Goal: Task Accomplishment & Management: Complete application form

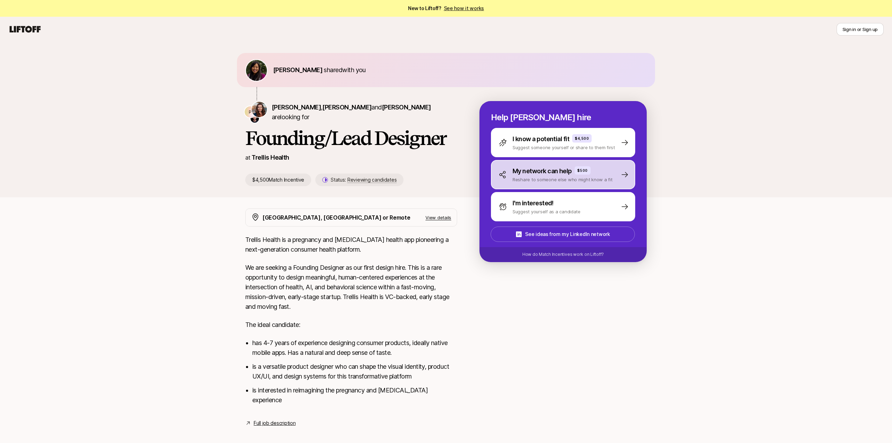
click at [616, 168] on div "My network can help $500 Reshare to someone else who might know a fit" at bounding box center [563, 174] width 144 height 29
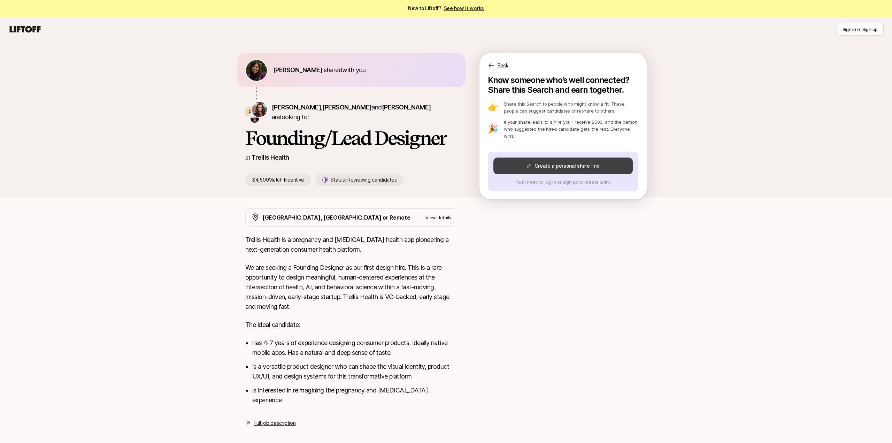
click at [530, 165] on button "Create a personal share link" at bounding box center [562, 165] width 139 height 17
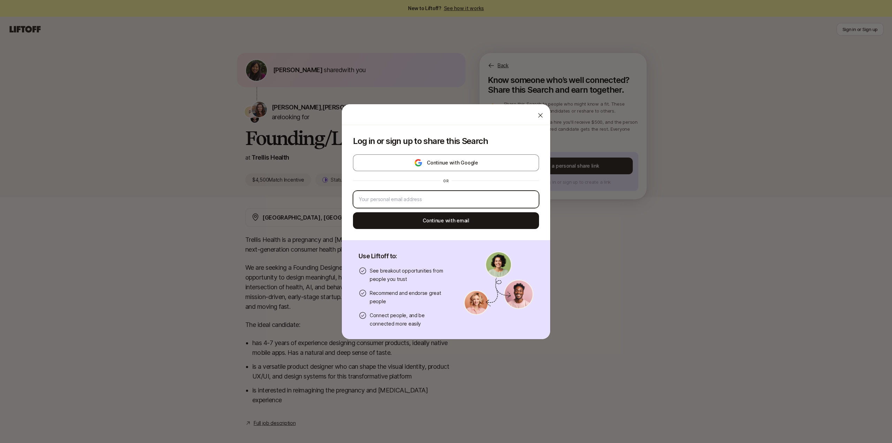
click at [452, 197] on input "email" at bounding box center [446, 199] width 174 height 8
type input "[EMAIL_ADDRESS][PERSON_NAME][DOMAIN_NAME]"
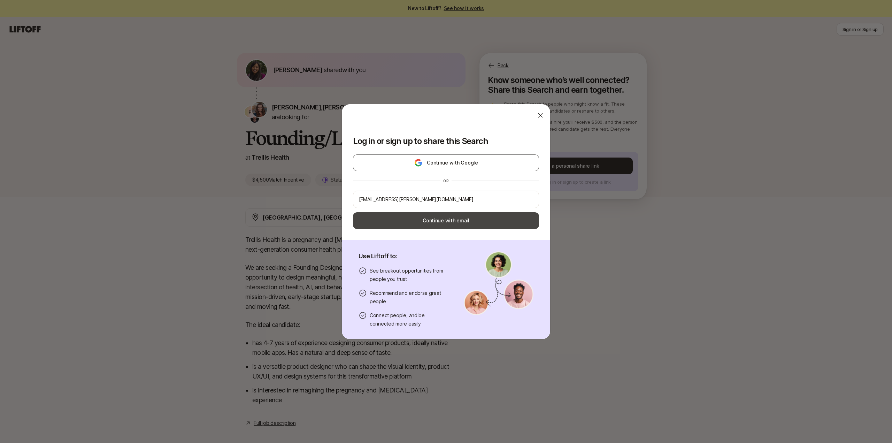
click at [455, 225] on button "Continue with email" at bounding box center [446, 220] width 186 height 17
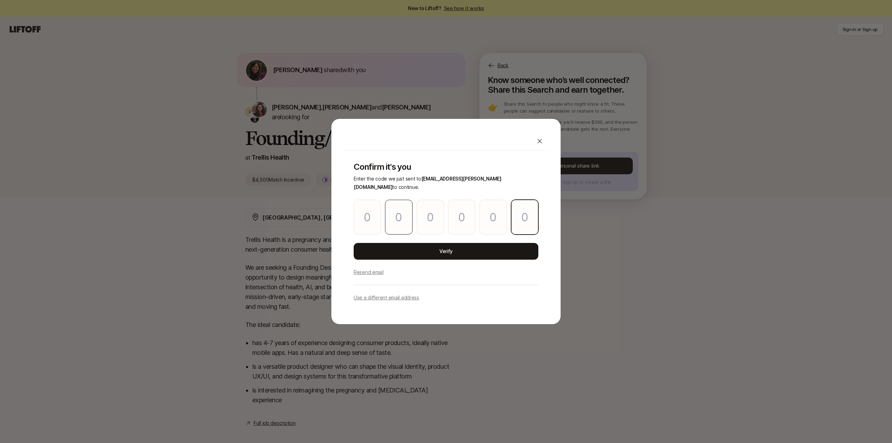
paste input "6"
type input "2"
type input "6"
type input "7"
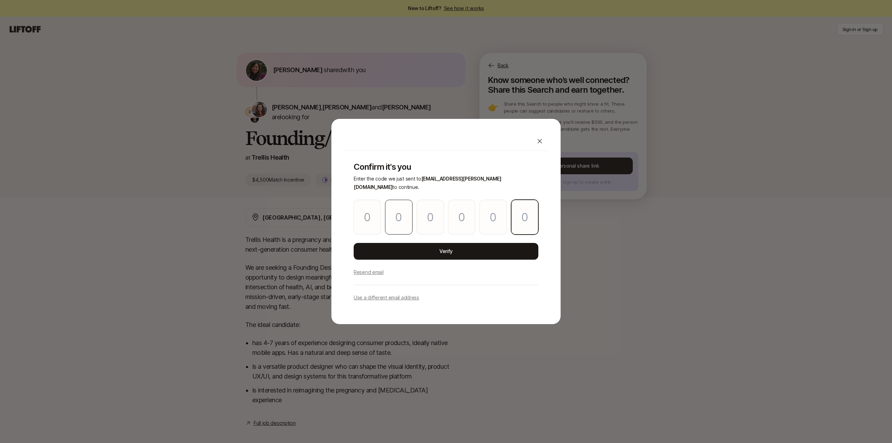
type input "8"
type input "6"
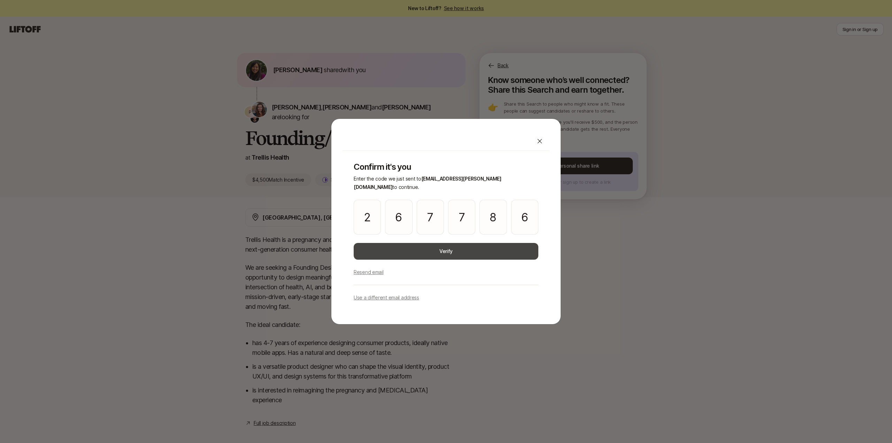
click at [397, 247] on button "Verify" at bounding box center [446, 251] width 185 height 17
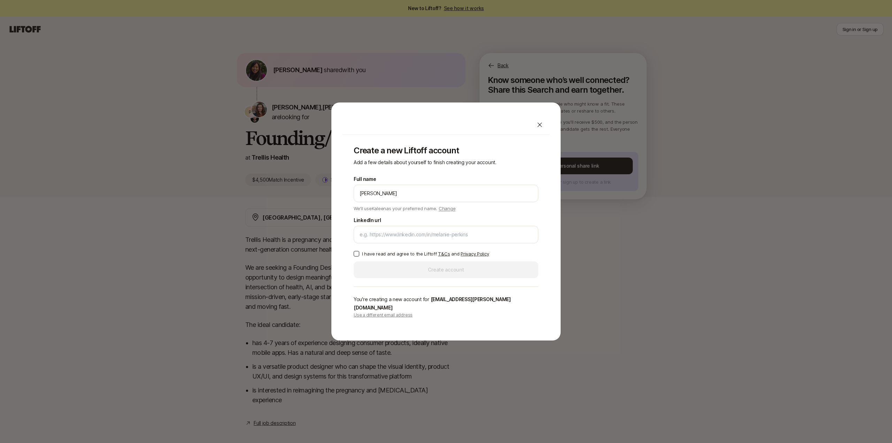
type input "[PERSON_NAME]"
click at [398, 239] on input "LinkedIn url" at bounding box center [445, 234] width 173 height 8
type input "[URL][DOMAIN_NAME]"
click at [367, 257] on p "I have read and agree to the Liftoff T&Cs and Privacy Policy" at bounding box center [425, 253] width 127 height 7
click at [359, 256] on button "I have read and agree to the Liftoff T&Cs and Privacy Policy" at bounding box center [357, 254] width 6 height 6
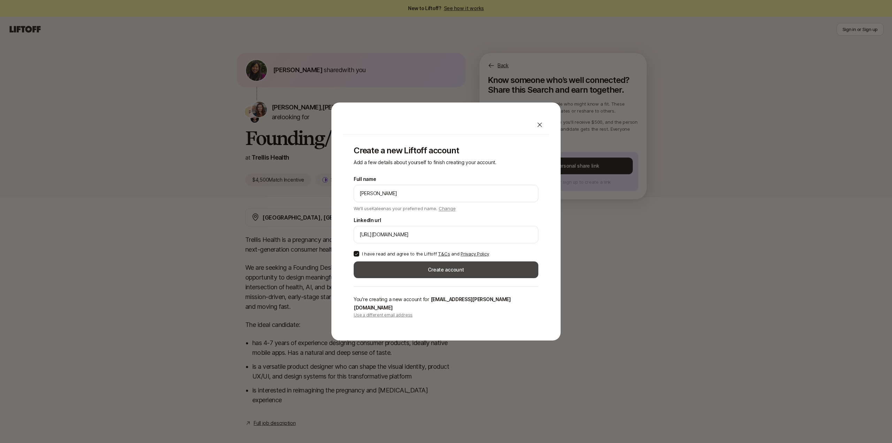
click at [380, 277] on button "Create account" at bounding box center [446, 269] width 185 height 17
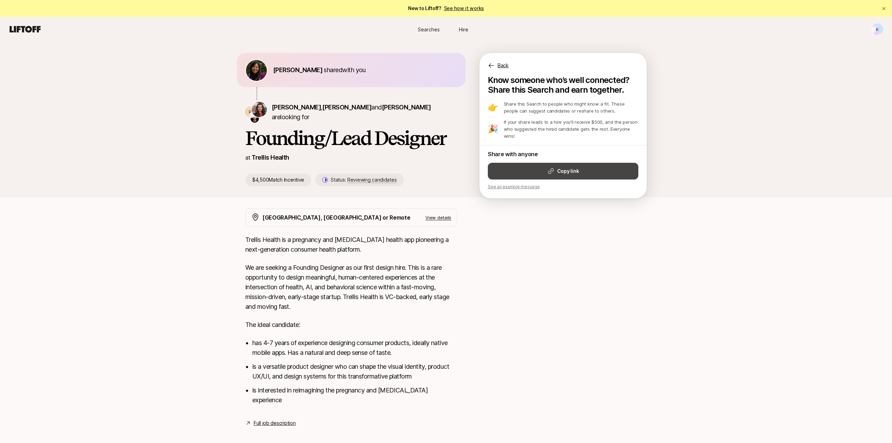
click at [520, 172] on button "Copy link" at bounding box center [563, 171] width 150 height 17
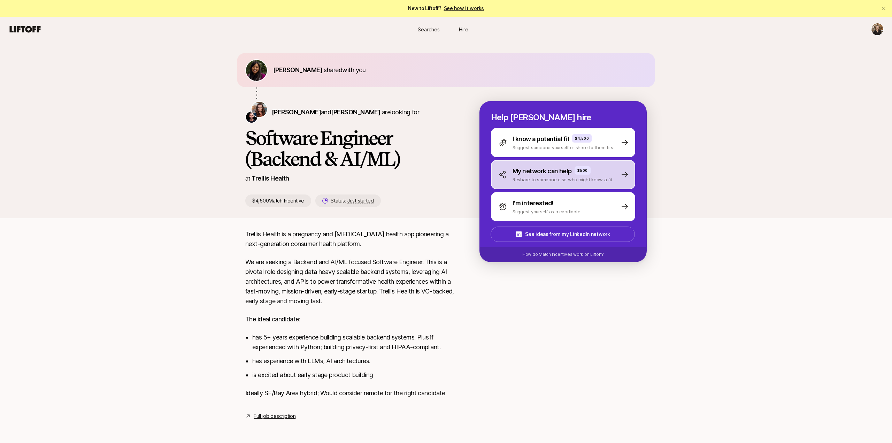
click at [556, 180] on p "Reshare to someone else who might know a fit" at bounding box center [562, 179] width 100 height 7
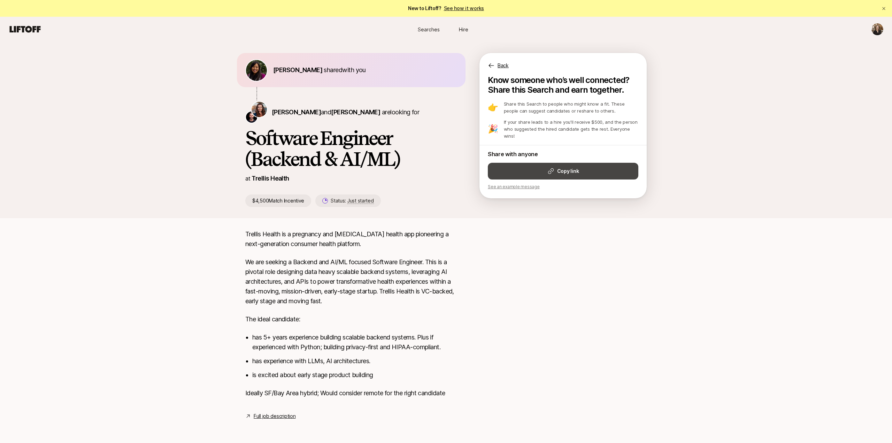
click at [534, 166] on button "Copy link" at bounding box center [563, 171] width 150 height 17
click at [277, 178] on link "Trellis Health" at bounding box center [269, 177] width 37 height 7
